Goal: Register for event/course

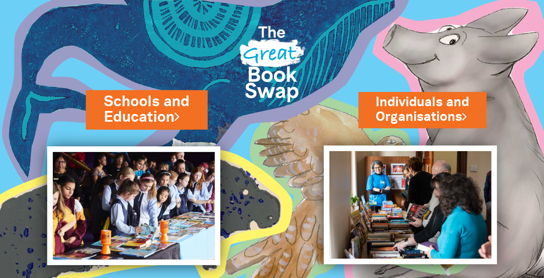
click at [153, 111] on link "Schools and Education" at bounding box center [146, 110] width 85 height 36
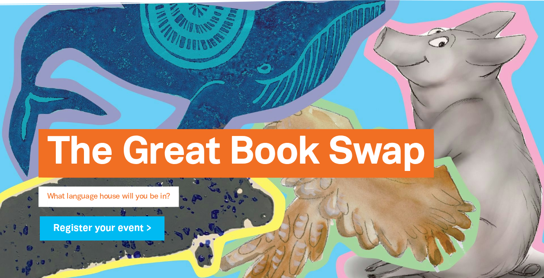
scroll to position [130, 0]
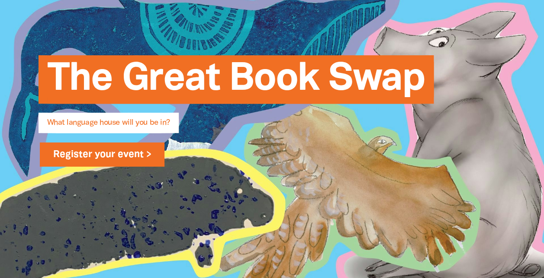
click at [59, 167] on link "Register your event >" at bounding box center [102, 155] width 125 height 24
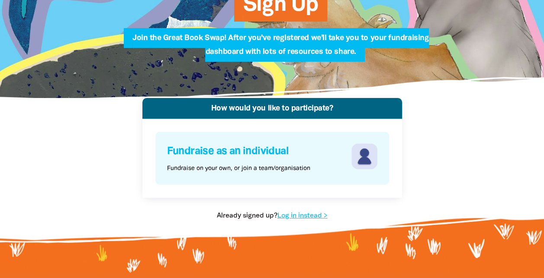
scroll to position [86, 0]
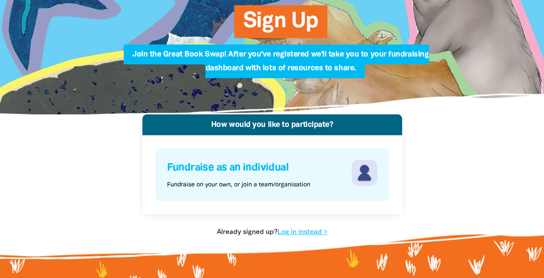
click at [280, 169] on h4 "Fundraise as an individual" at bounding box center [258, 168] width 182 height 16
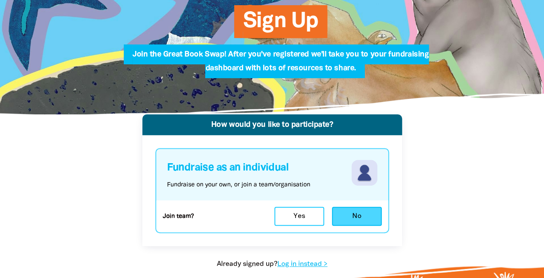
click at [365, 217] on button "No" at bounding box center [357, 216] width 50 height 19
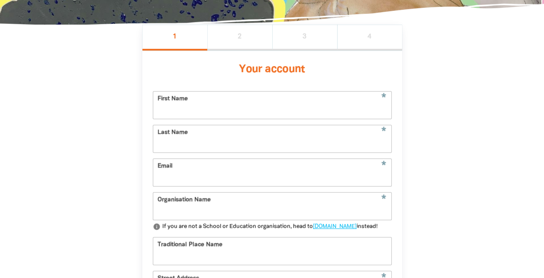
scroll to position [192, 0]
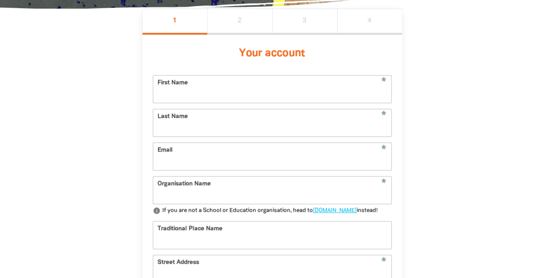
click at [230, 96] on input "First Name" at bounding box center [272, 89] width 238 height 27
type input "[PERSON_NAME]"
type input "[EMAIL_ADDRESS][DOMAIN_NAME]"
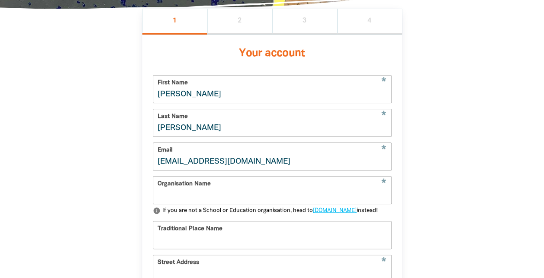
type input "[GEOGRAPHIC_DATA]"
type input "[STREET_ADDRESS]"
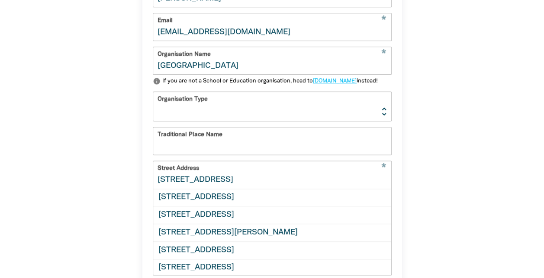
scroll to position [283, 0]
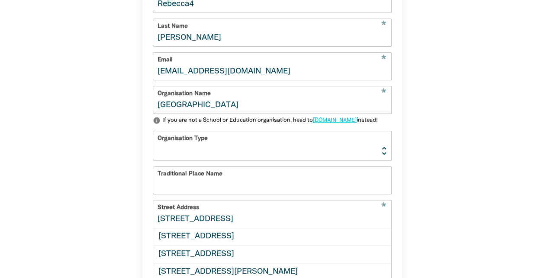
type input "Rebecca4"
click at [168, 160] on select "[GEOGRAPHIC_DATA] K-12 University or [GEOGRAPHIC_DATA]" at bounding box center [272, 145] width 238 height 29
select select "k12"
click at [153, 146] on select "[GEOGRAPHIC_DATA] K-12 University or [GEOGRAPHIC_DATA]" at bounding box center [272, 145] width 238 height 29
click at [186, 194] on input "Traditional Place Name" at bounding box center [272, 180] width 238 height 27
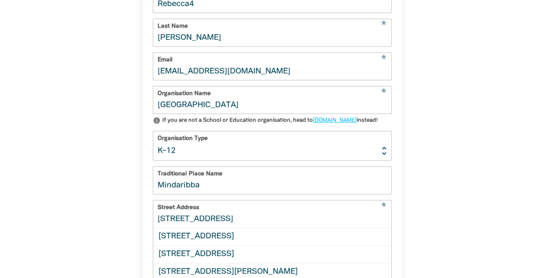
drag, startPoint x: 214, startPoint y: 208, endPoint x: 116, endPoint y: 200, distance: 98.0
click at [116, 200] on div "1 2 3 4 Your account * First Name Rebecca4 * Last Name [PERSON_NAME] * Email [E…" at bounding box center [271, 183] width 311 height 530
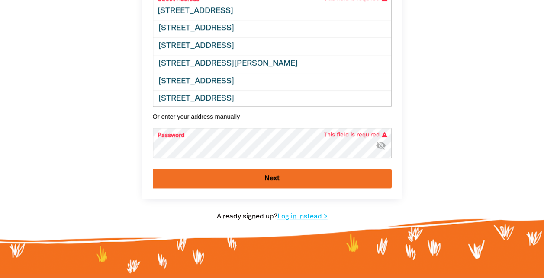
scroll to position [1, 0]
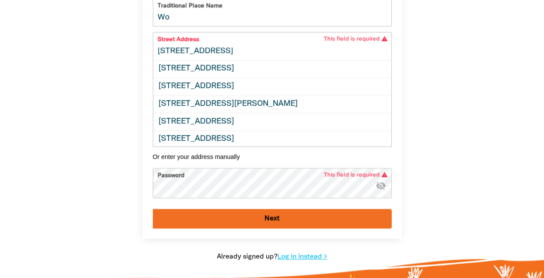
scroll to position [405, 0]
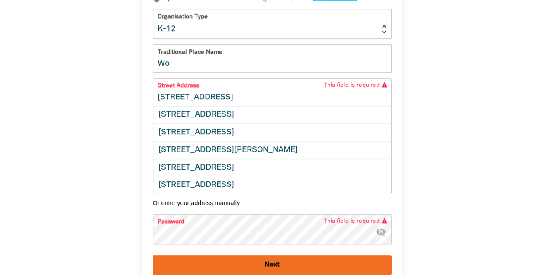
click at [202, 72] on input "Wo" at bounding box center [272, 58] width 238 height 27
type input "Wonnarua"
click at [211, 106] on input "[STREET_ADDRESS]" at bounding box center [272, 92] width 238 height 27
drag, startPoint x: 331, startPoint y: 117, endPoint x: 130, endPoint y: 105, distance: 201.9
click at [129, 106] on div "1 2 3 4 Your account * First Name Rebecca4 * Last Name [PERSON_NAME] * Email [E…" at bounding box center [271, 61] width 311 height 530
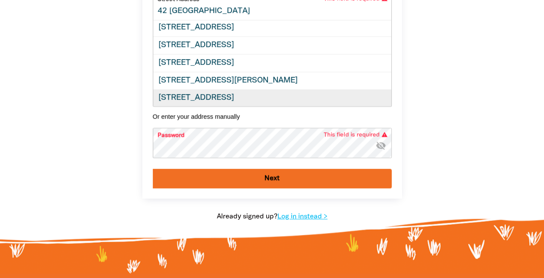
scroll to position [0, 0]
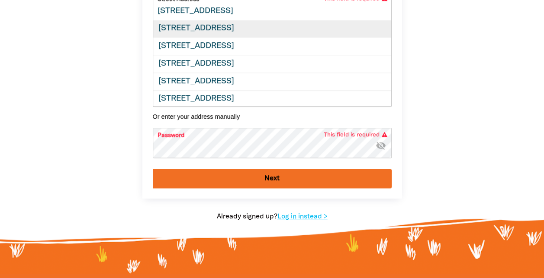
click at [262, 38] on div "[STREET_ADDRESS]" at bounding box center [272, 28] width 238 height 17
type input "[STREET_ADDRESS]"
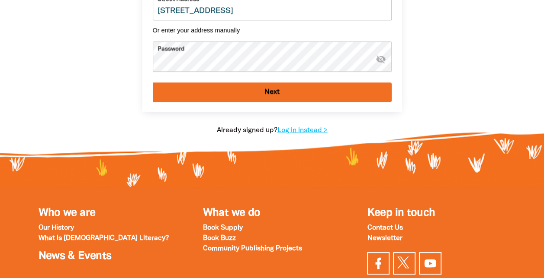
click at [153, 83] on button "Next" at bounding box center [272, 92] width 239 height 19
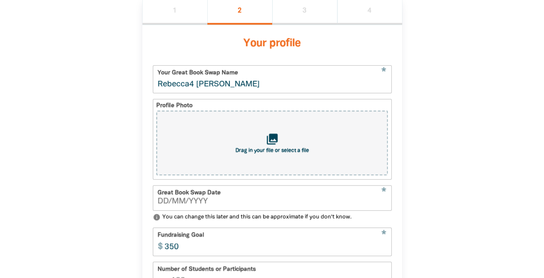
scroll to position [192, 0]
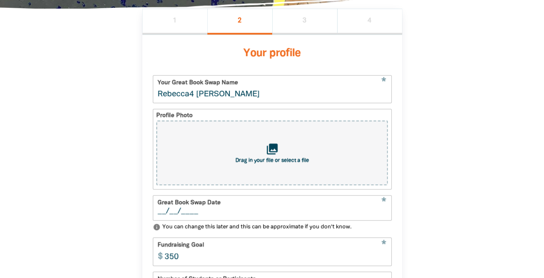
click at [211, 213] on input "__/__/____" at bounding box center [271, 212] width 229 height 8
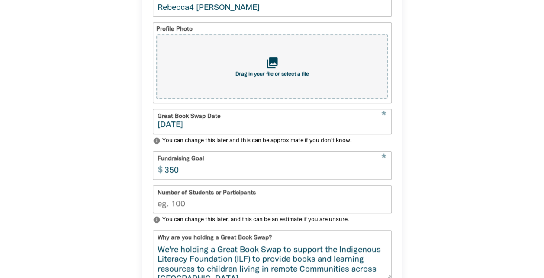
scroll to position [322, 0]
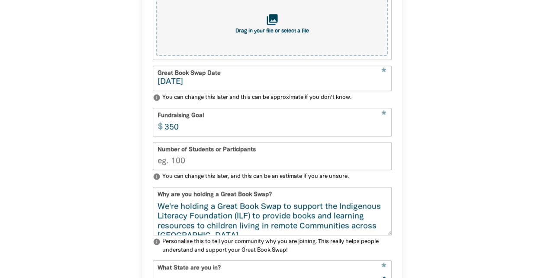
type input "[DATE]"
click at [188, 167] on input "Number of Students or Participants" at bounding box center [272, 156] width 238 height 27
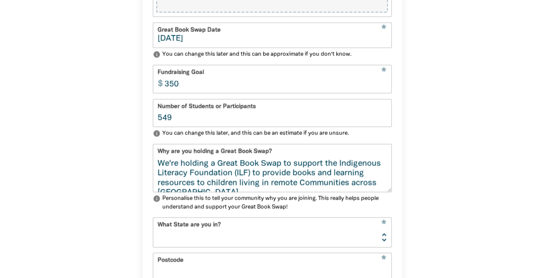
type input "549"
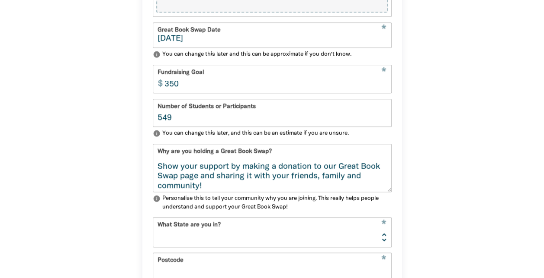
scroll to position [108, 0]
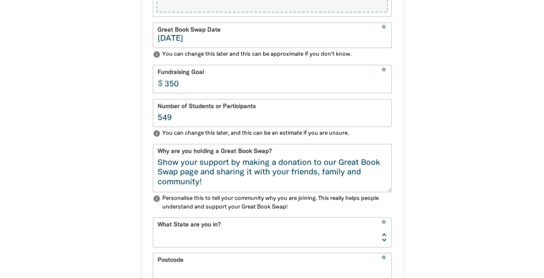
click at [384, 246] on select "[GEOGRAPHIC_DATA] [GEOGRAPHIC_DATA] QLD [GEOGRAPHIC_DATA] [GEOGRAPHIC_DATA] SA …" at bounding box center [272, 232] width 238 height 29
select select "[GEOGRAPHIC_DATA]"
click at [153, 223] on select "[GEOGRAPHIC_DATA] [GEOGRAPHIC_DATA] QLD [GEOGRAPHIC_DATA] [GEOGRAPHIC_DATA] SA …" at bounding box center [272, 232] width 238 height 29
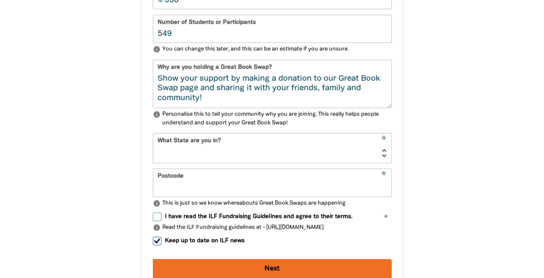
scroll to position [452, 0]
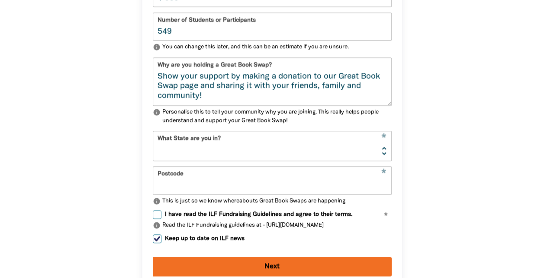
click at [308, 184] on input "Postcode" at bounding box center [272, 180] width 238 height 27
type input "2323"
click at [160, 219] on input "I have read the ILF Fundraising Guidelines and agree to their terms." at bounding box center [157, 215] width 9 height 9
checkbox input "true"
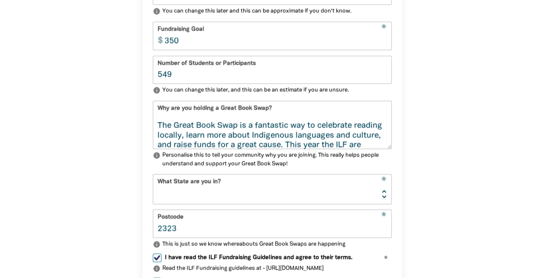
scroll to position [108, 0]
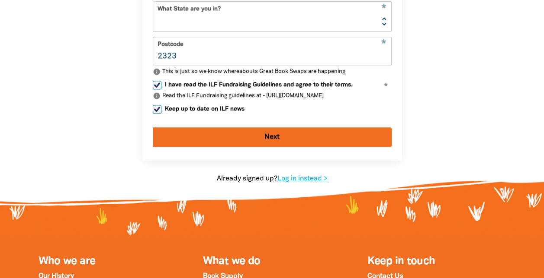
click at [271, 141] on button "Next" at bounding box center [272, 137] width 239 height 19
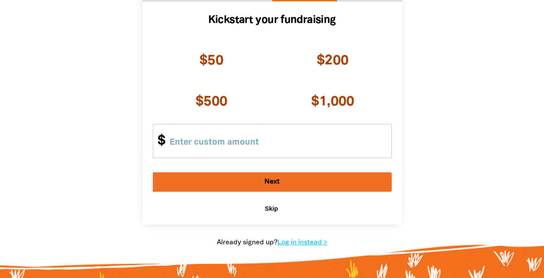
scroll to position [187, 0]
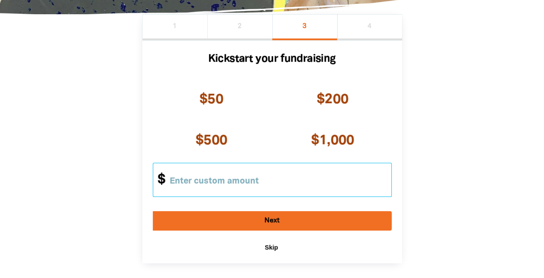
click at [211, 184] on input "Other Amount" at bounding box center [276, 179] width 228 height 33
type input "400"
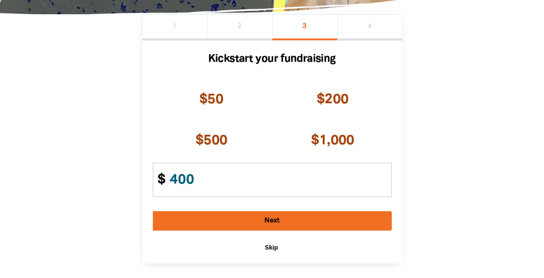
click at [293, 222] on button "Next" at bounding box center [272, 220] width 239 height 19
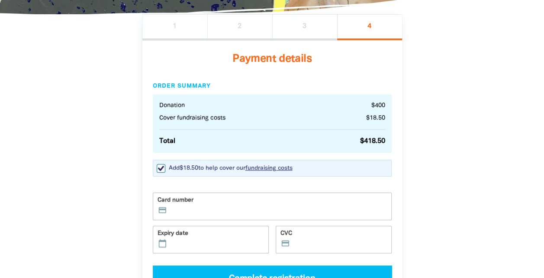
click at [160, 169] on input "Add $18.50 to help cover our fundraising costs Adding this small percentage wil…" at bounding box center [161, 168] width 9 height 9
checkbox input "false"
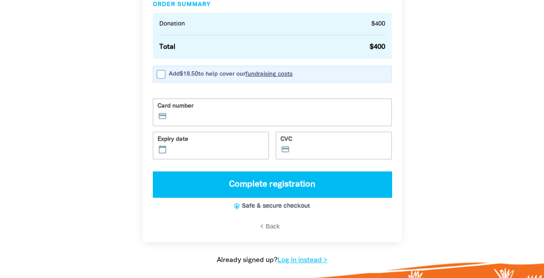
scroll to position [273, 0]
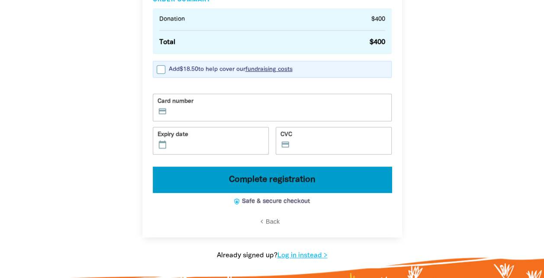
click at [323, 186] on button "Complete registration" at bounding box center [272, 180] width 239 height 26
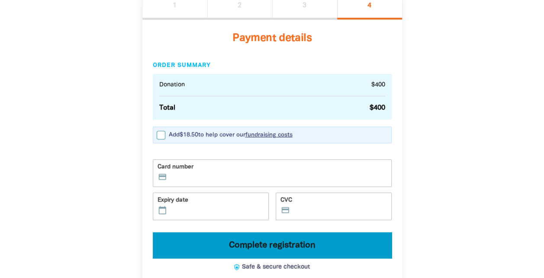
scroll to position [259, 0]
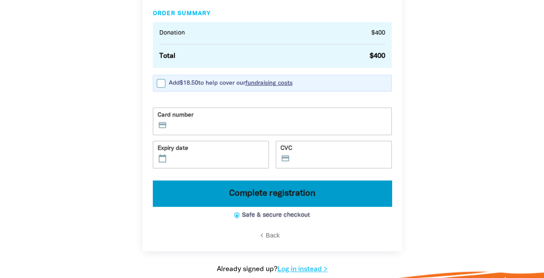
click at [275, 189] on button "Complete registration" at bounding box center [272, 194] width 239 height 26
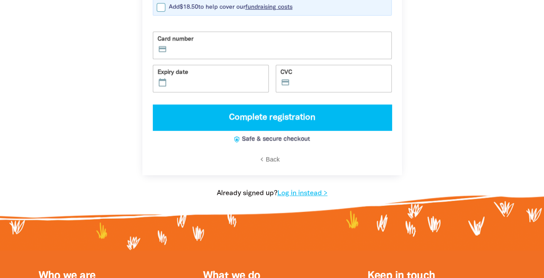
scroll to position [389, 0]
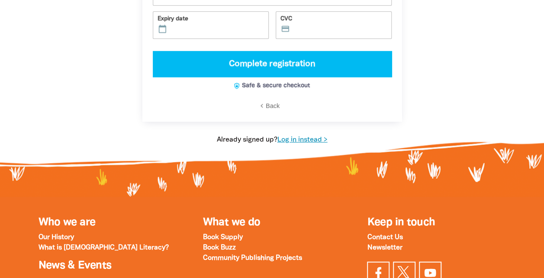
click at [313, 137] on link "Log in instead >" at bounding box center [302, 140] width 50 height 6
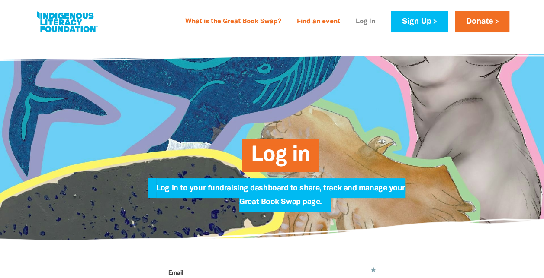
click at [365, 22] on link "Log In" at bounding box center [365, 22] width 30 height 14
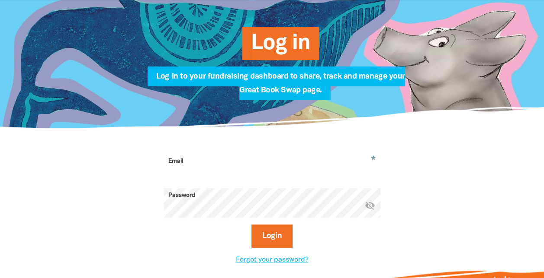
scroll to position [112, 0]
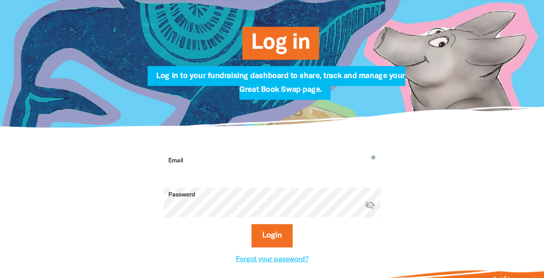
click at [279, 173] on input "Email" at bounding box center [272, 167] width 216 height 27
type input "[EMAIL_ADDRESS][DOMAIN_NAME]"
click at [370, 206] on icon "visibility_off" at bounding box center [370, 205] width 10 height 10
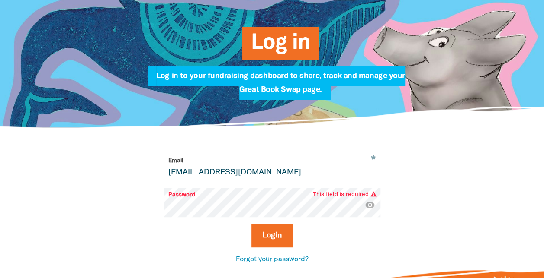
click at [291, 263] on link "Forgot your password?" at bounding box center [272, 260] width 73 height 6
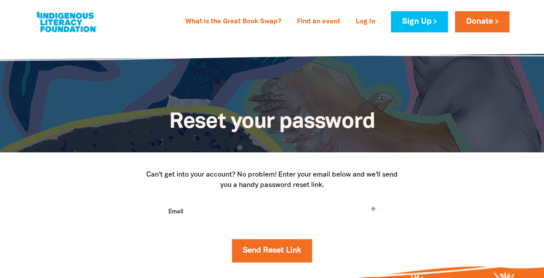
click at [204, 211] on input "Email" at bounding box center [272, 218] width 216 height 27
drag, startPoint x: 290, startPoint y: 225, endPoint x: -2, endPoint y: 251, distance: 292.6
type input "[EMAIL_ADDRESS][DOMAIN_NAME]"
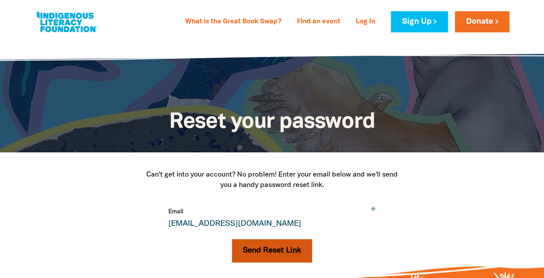
click at [276, 257] on button "Send Reset Link" at bounding box center [272, 251] width 80 height 23
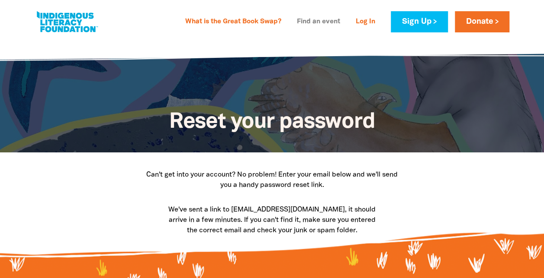
click at [321, 19] on link "Find an event" at bounding box center [318, 22] width 54 height 14
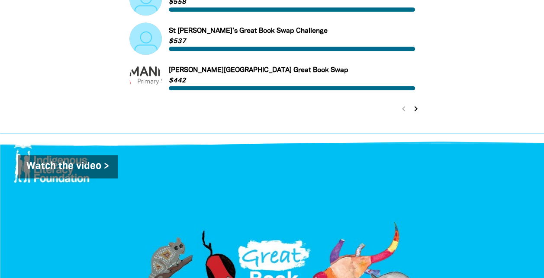
scroll to position [501, 0]
